Goal: Use online tool/utility: Utilize a website feature to perform a specific function

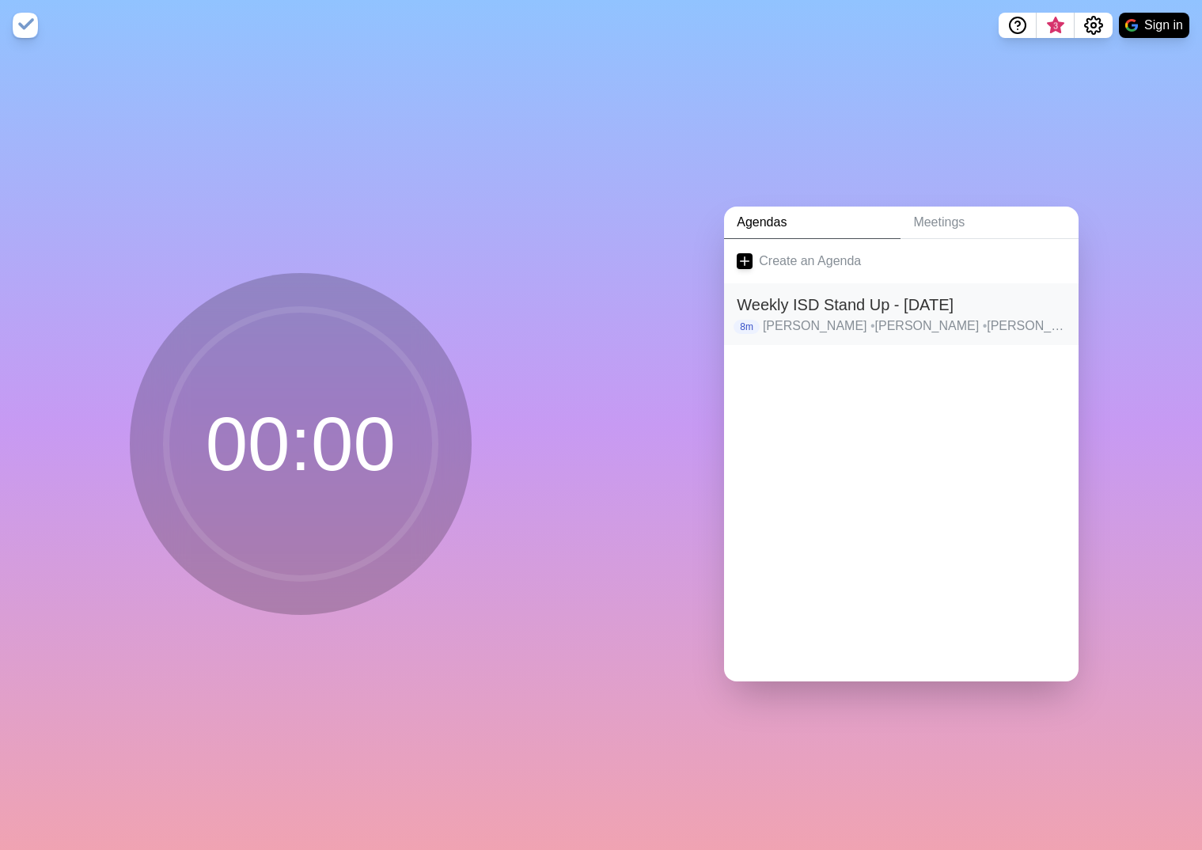
click at [919, 298] on h2 "Weekly ISD Stand Up - [DATE]" at bounding box center [901, 305] width 329 height 24
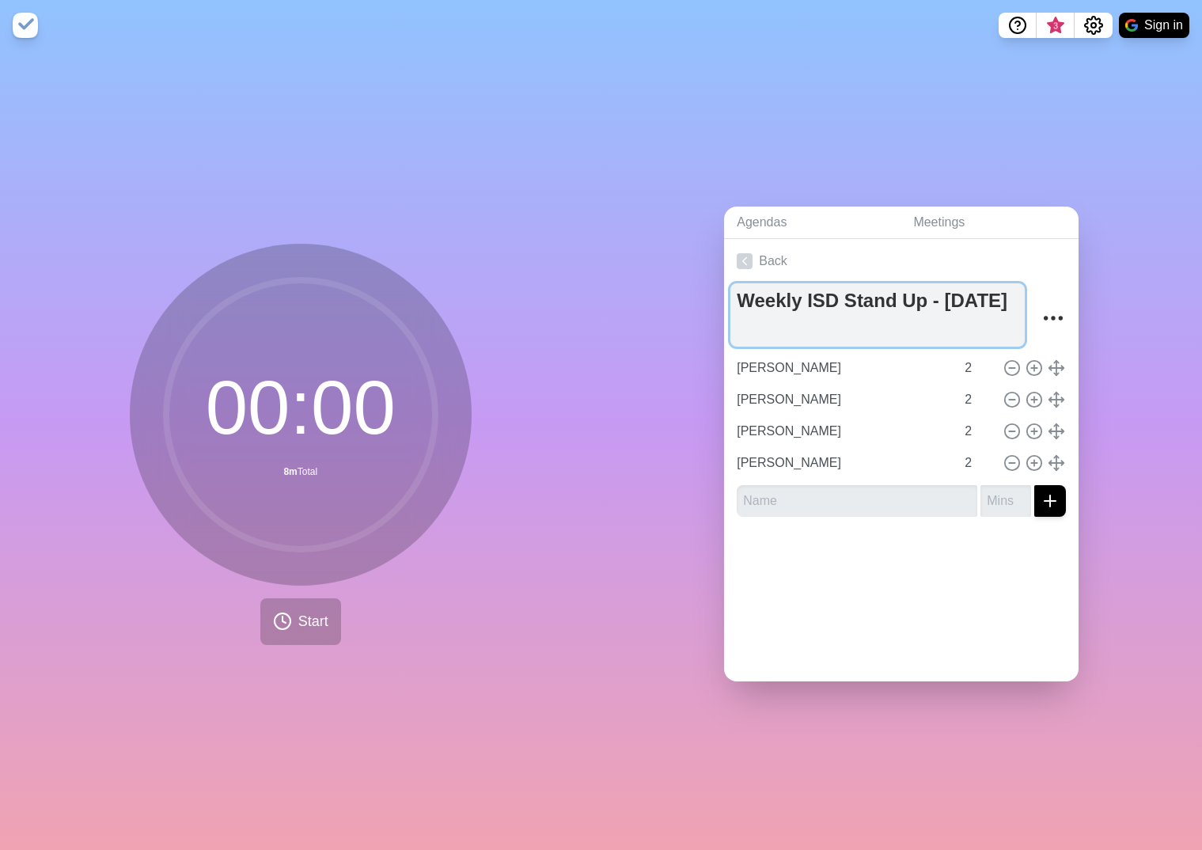
click at [861, 324] on textarea "Weekly ISD Stand Up - [DATE]" at bounding box center [877, 314] width 294 height 63
type textarea "Weekly ISD Stand Up - [DATE]"
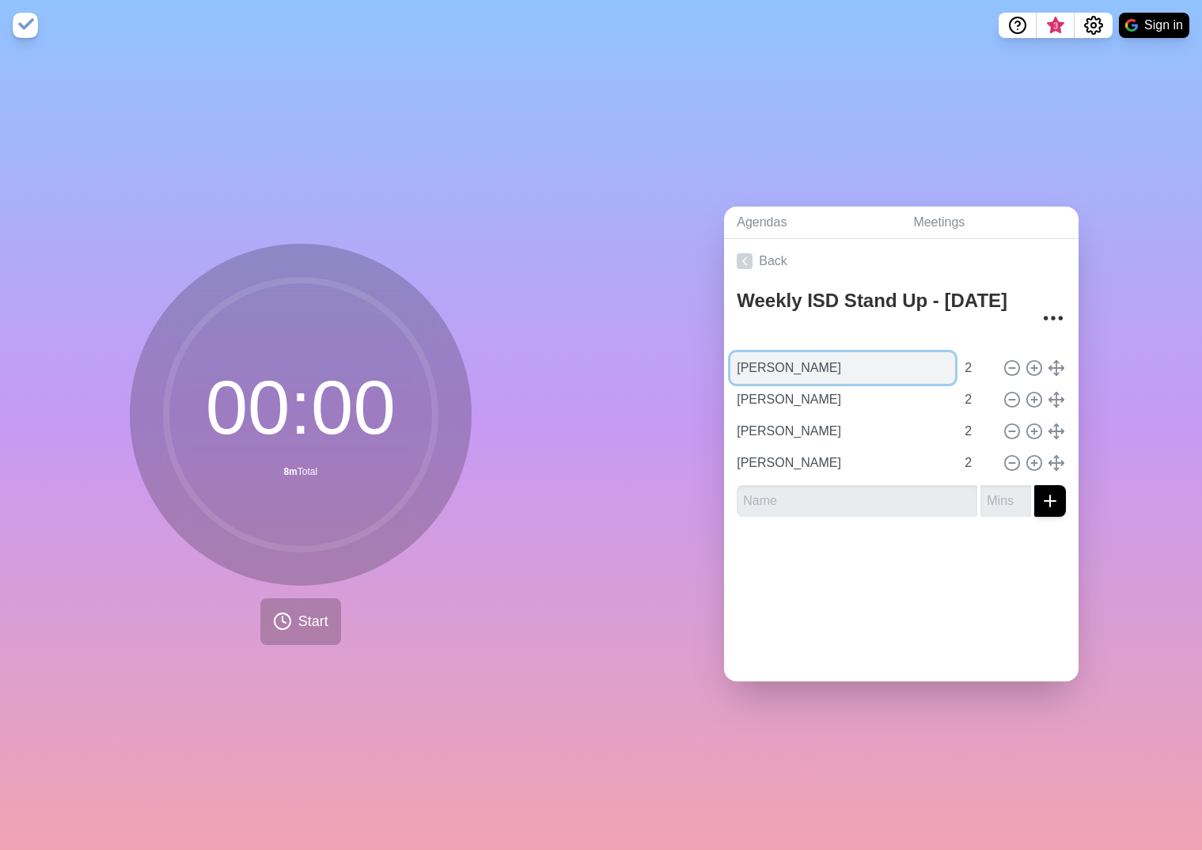
click at [808, 367] on input "[PERSON_NAME]" at bounding box center [842, 368] width 225 height 32
type input "F"
type input "[PERSON_NAME]"
click at [815, 393] on input "[PERSON_NAME]" at bounding box center [842, 400] width 225 height 32
type input "A"
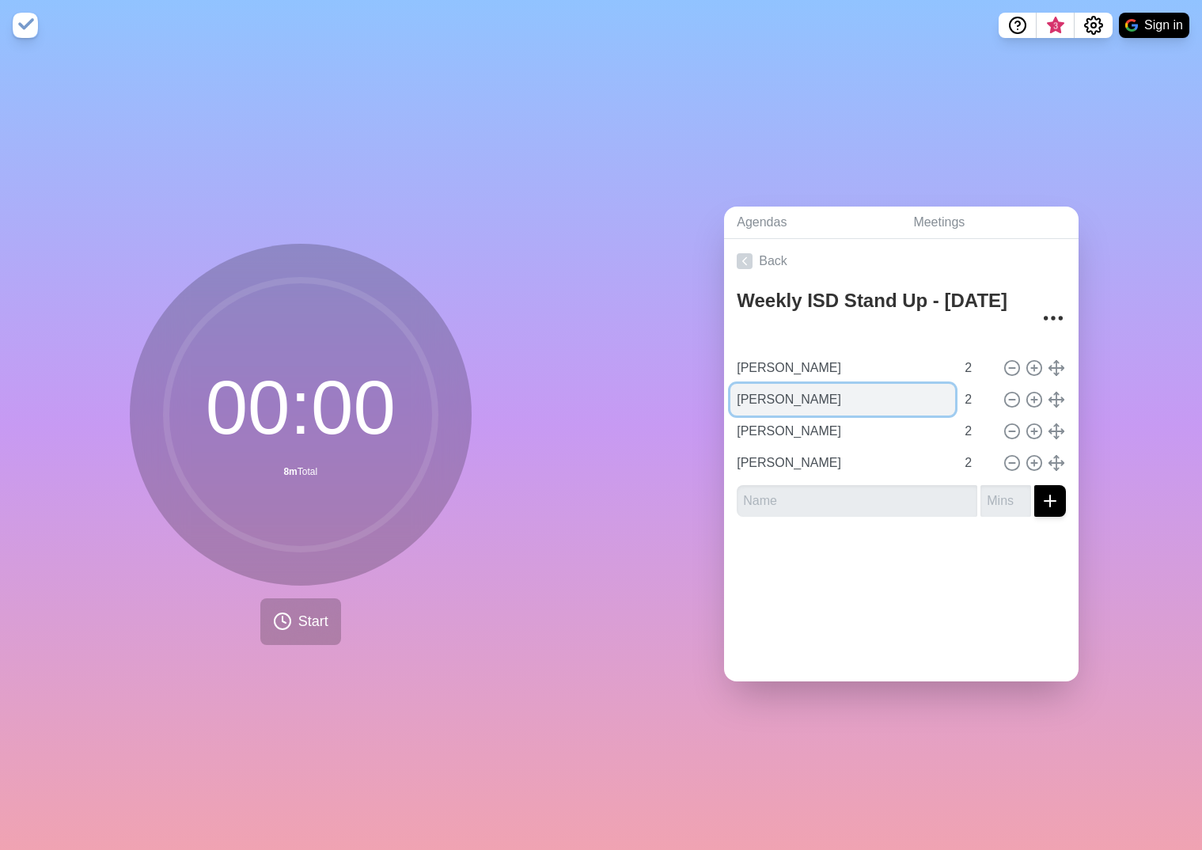
type input "[PERSON_NAME]"
click at [816, 435] on input "[PERSON_NAME]" at bounding box center [842, 431] width 225 height 32
type input "A"
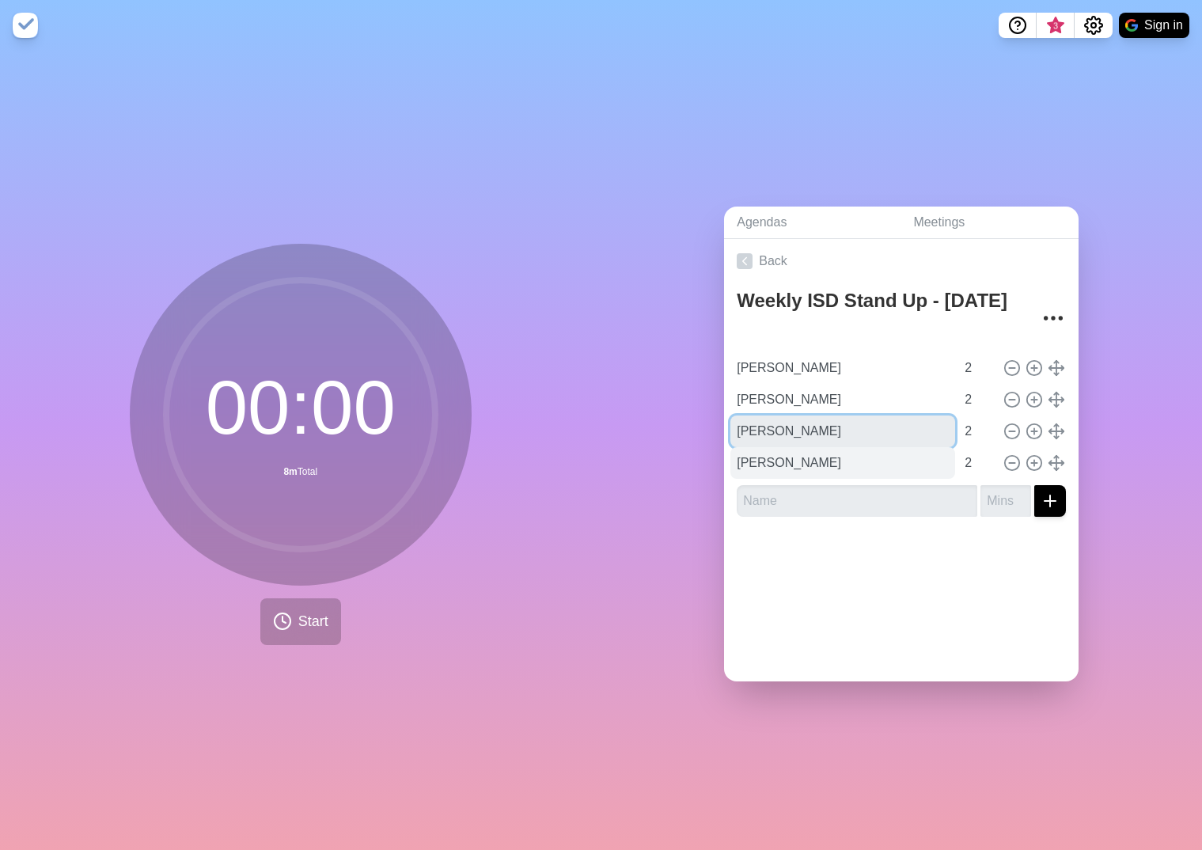
type input "[PERSON_NAME]"
click at [863, 460] on input "[PERSON_NAME]" at bounding box center [842, 463] width 225 height 32
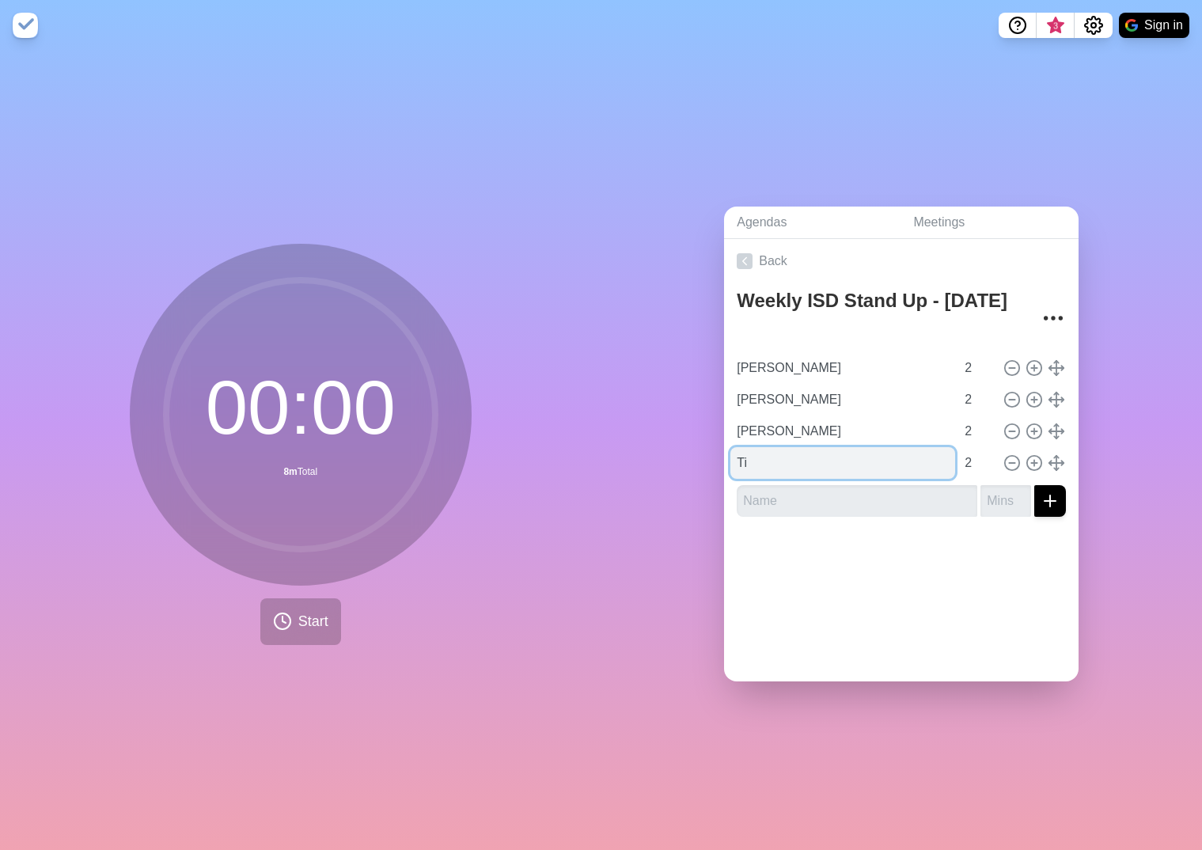
type input "T"
type input "[PERSON_NAME]"
click at [737, 496] on div at bounding box center [901, 501] width 329 height 32
click at [749, 496] on input "text" at bounding box center [857, 501] width 241 height 32
type input "[PERSON_NAME]"
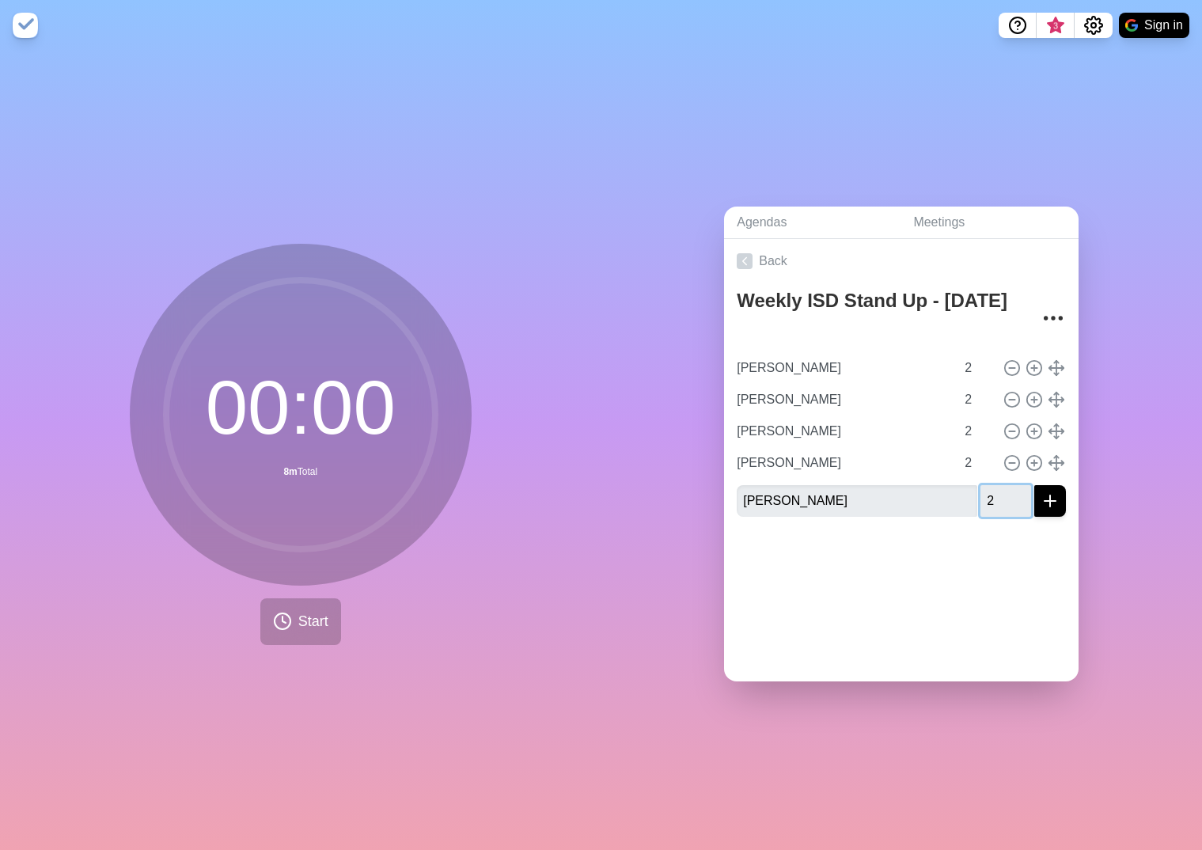
type input "2"
click at [981, 485] on button "submit" at bounding box center [1050, 501] width 32 height 32
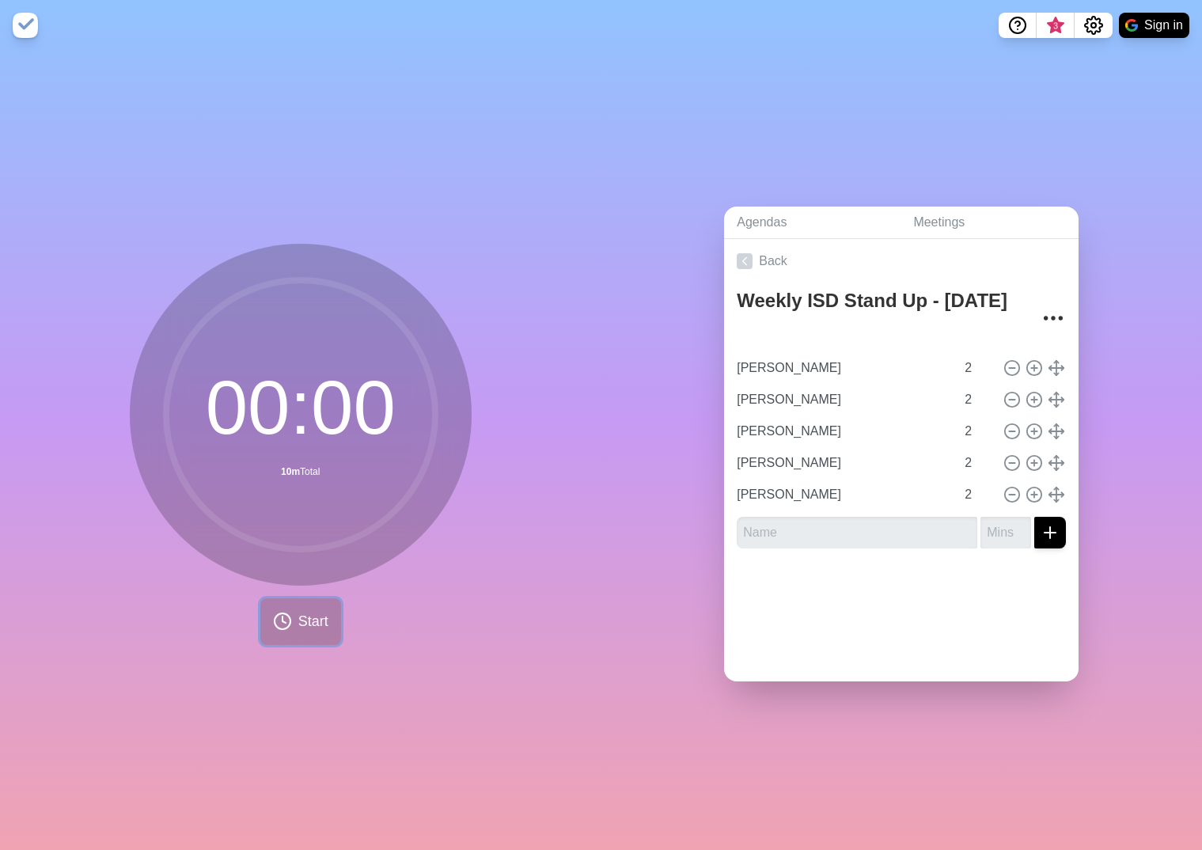
click at [310, 496] on span "Start" at bounding box center [313, 621] width 30 height 21
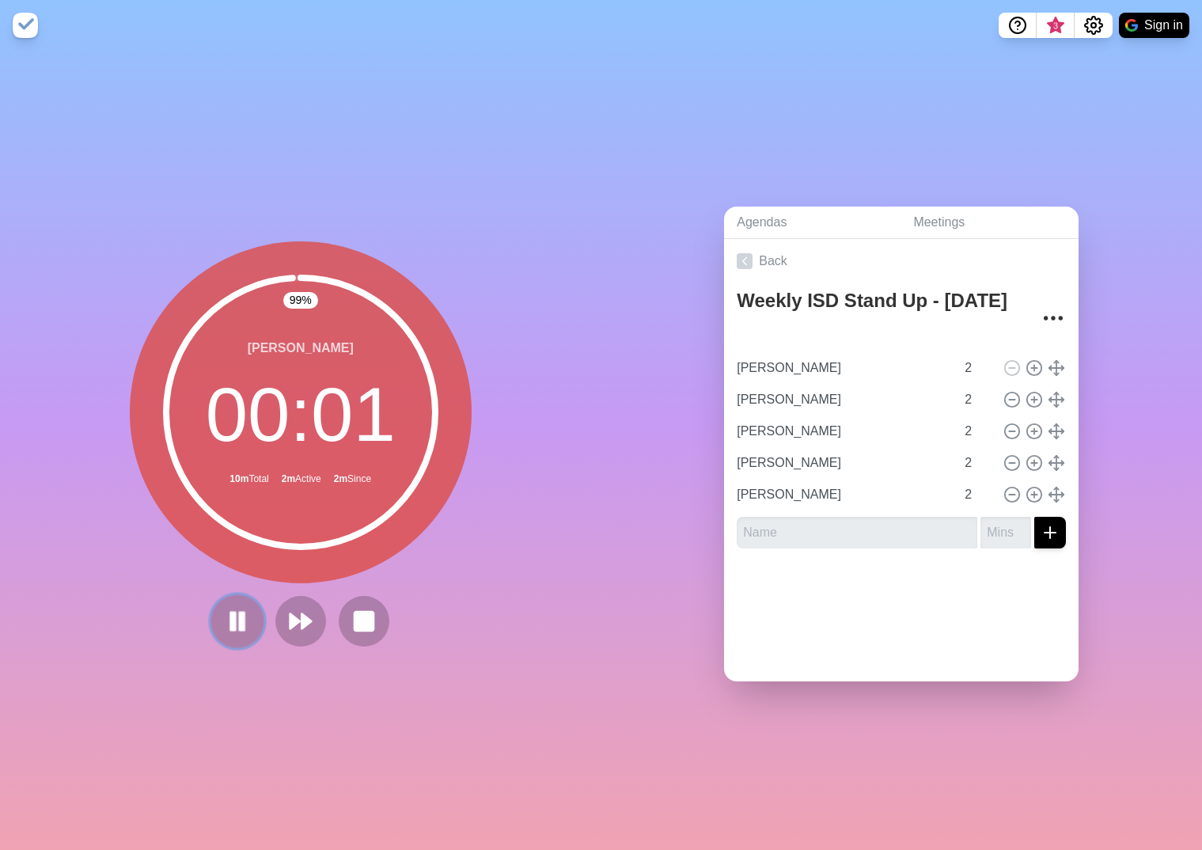
click at [240, 496] on rect at bounding box center [242, 621] width 5 height 17
click at [233, 496] on icon at bounding box center [237, 621] width 27 height 27
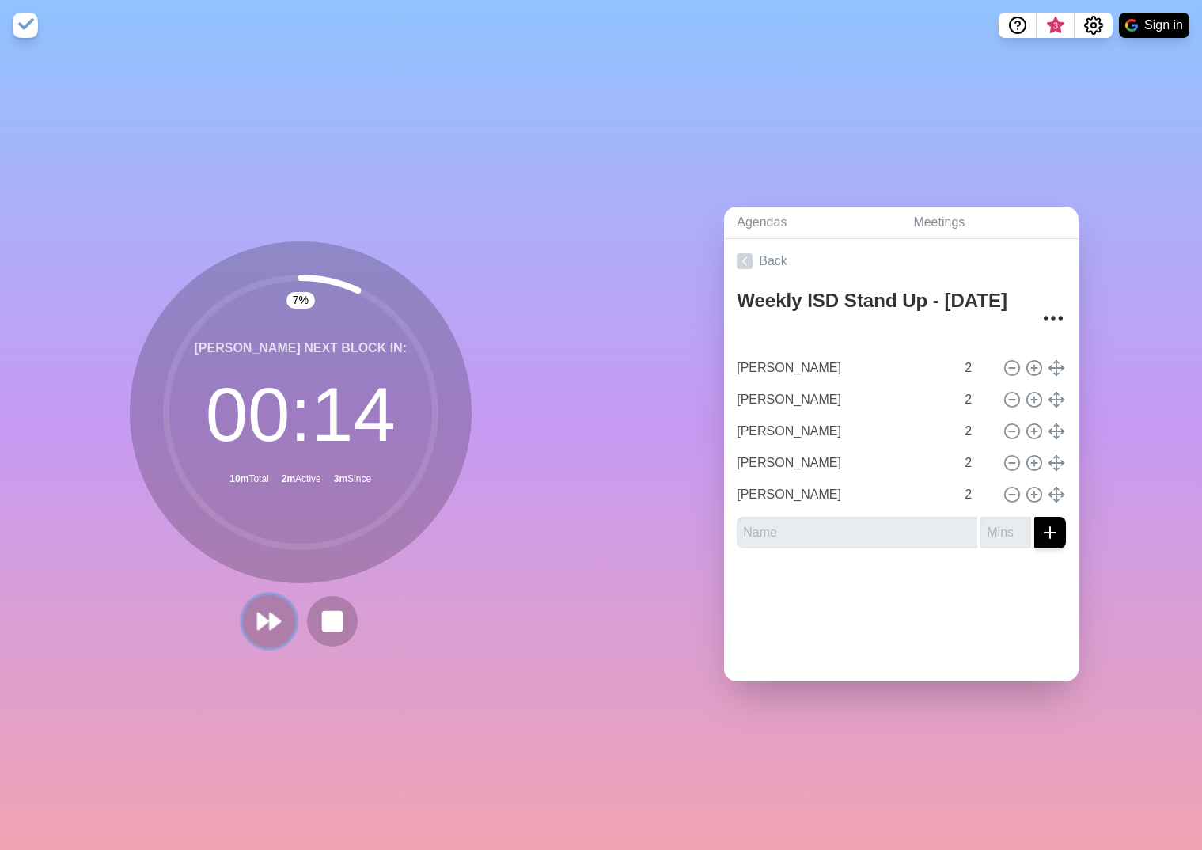
click at [264, 496] on icon at bounding box center [269, 621] width 27 height 27
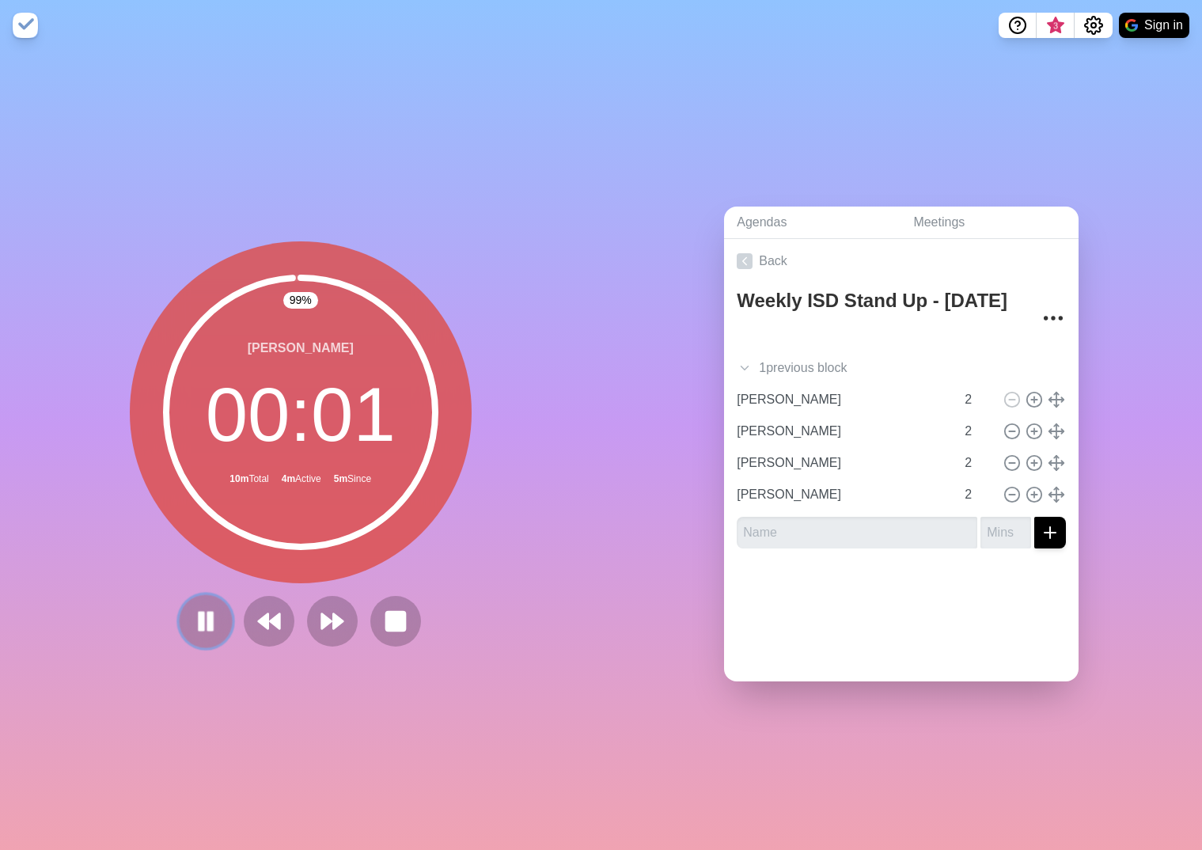
click at [197, 496] on icon at bounding box center [205, 621] width 27 height 27
click at [207, 496] on polygon at bounding box center [206, 621] width 16 height 20
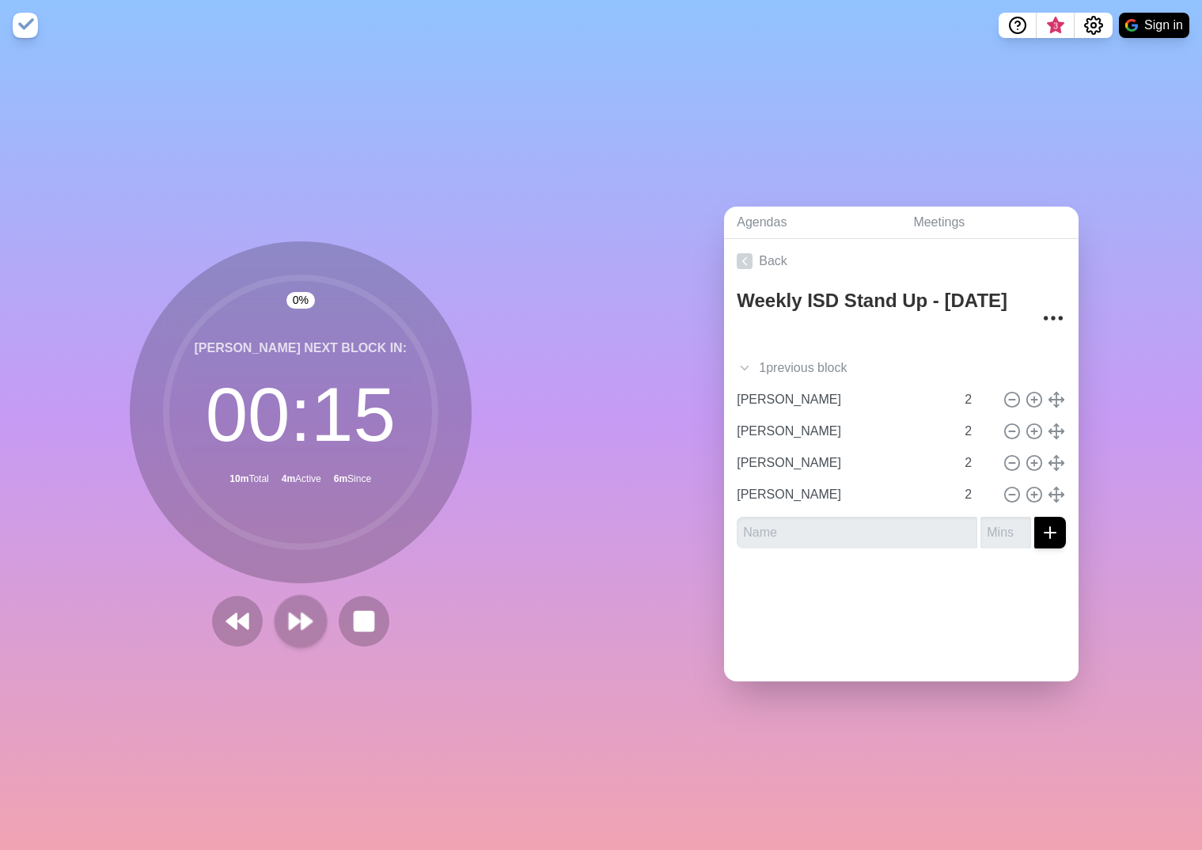
click at [325, 496] on div at bounding box center [301, 621] width 190 height 51
click at [290, 496] on icon at bounding box center [300, 621] width 27 height 27
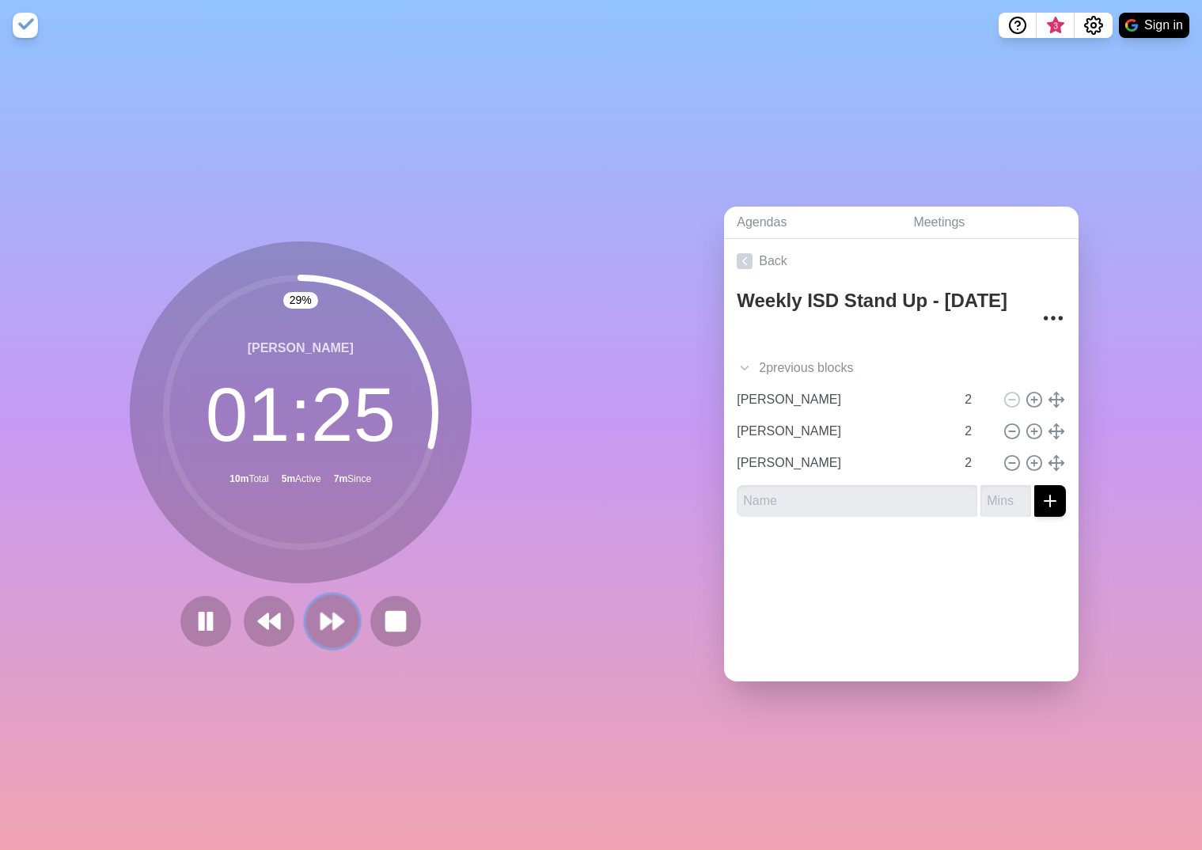
click at [333, 496] on polygon at bounding box center [338, 621] width 10 height 16
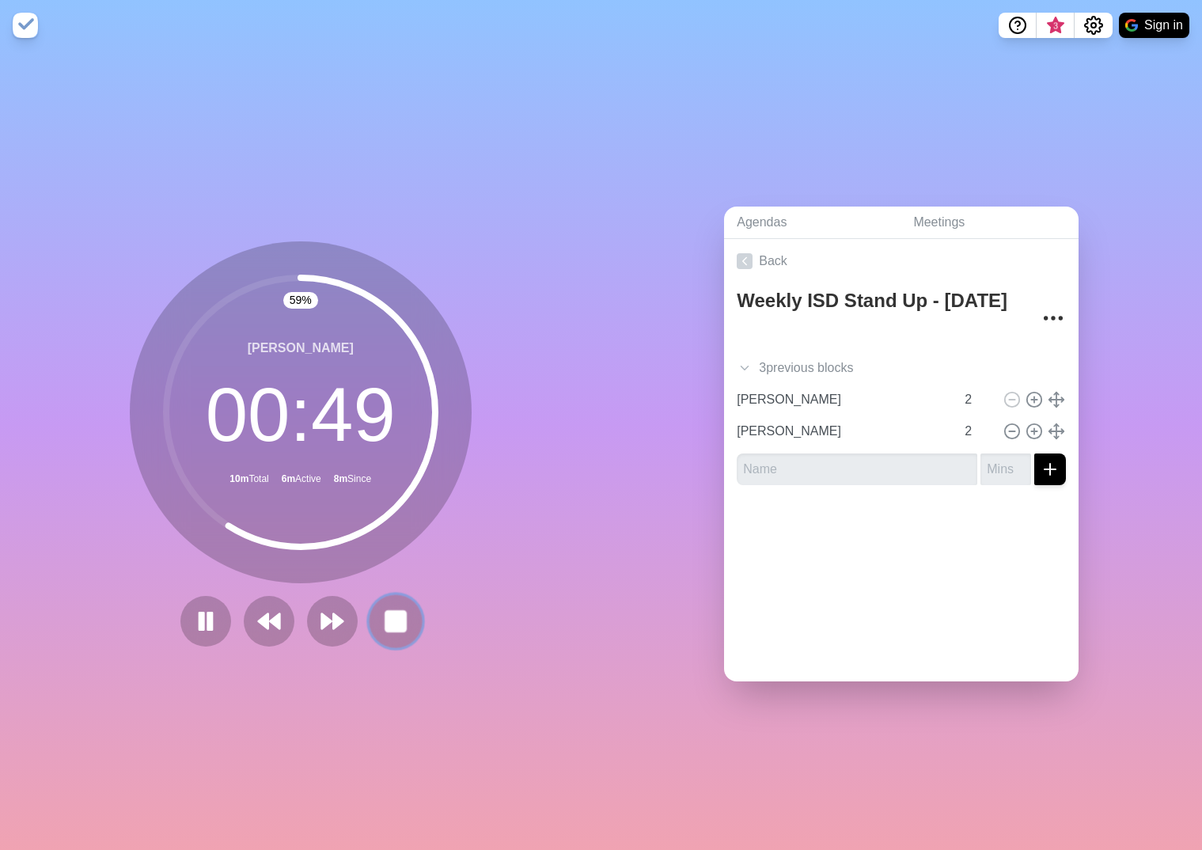
click at [392, 496] on rect at bounding box center [395, 621] width 20 height 20
